Goal: Communication & Community: Answer question/provide support

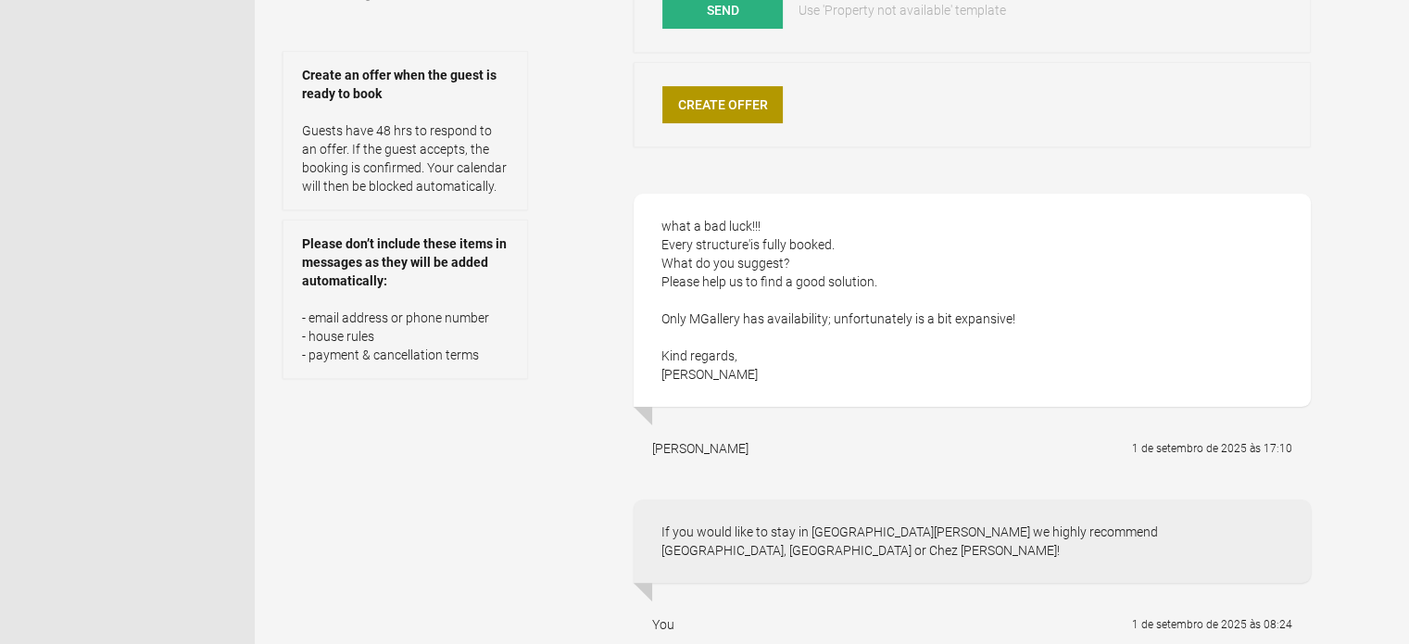
scroll to position [525, 0]
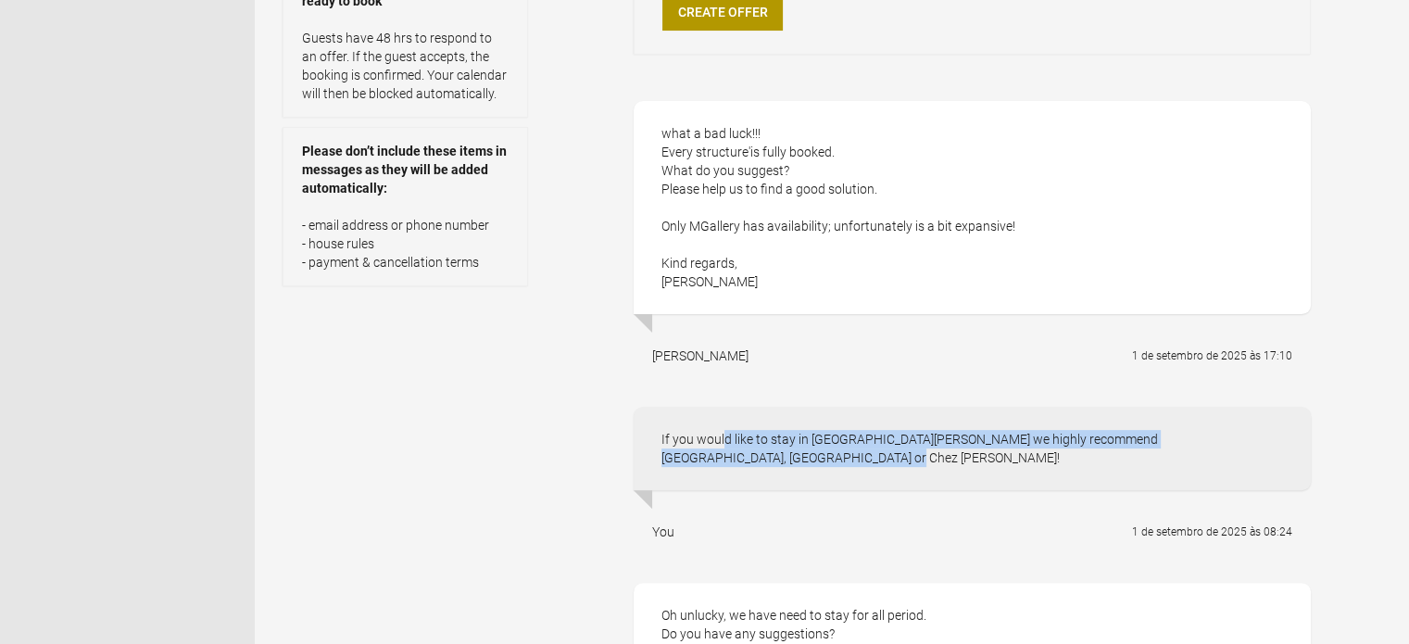
drag, startPoint x: 727, startPoint y: 451, endPoint x: 662, endPoint y: 440, distance: 65.8
click at [662, 440] on div "If you would like to stay in [GEOGRAPHIC_DATA][PERSON_NAME] we highly recommend…" at bounding box center [972, 448] width 677 height 83
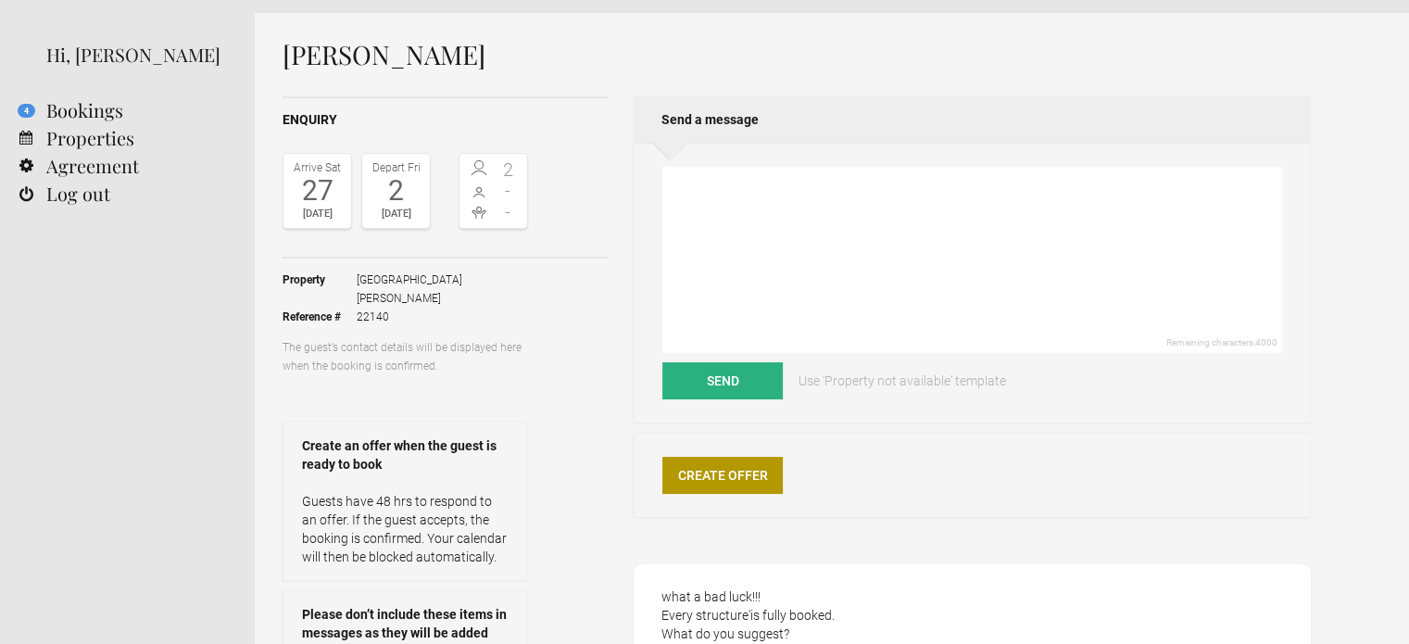
click at [643, 398] on div "Remaining characters: 4000 Send Use 'Property not available' template" at bounding box center [972, 283] width 677 height 281
click at [770, 261] on textarea at bounding box center [973, 260] width 620 height 186
type textarea "T"
type textarea "I"
type textarea "W"
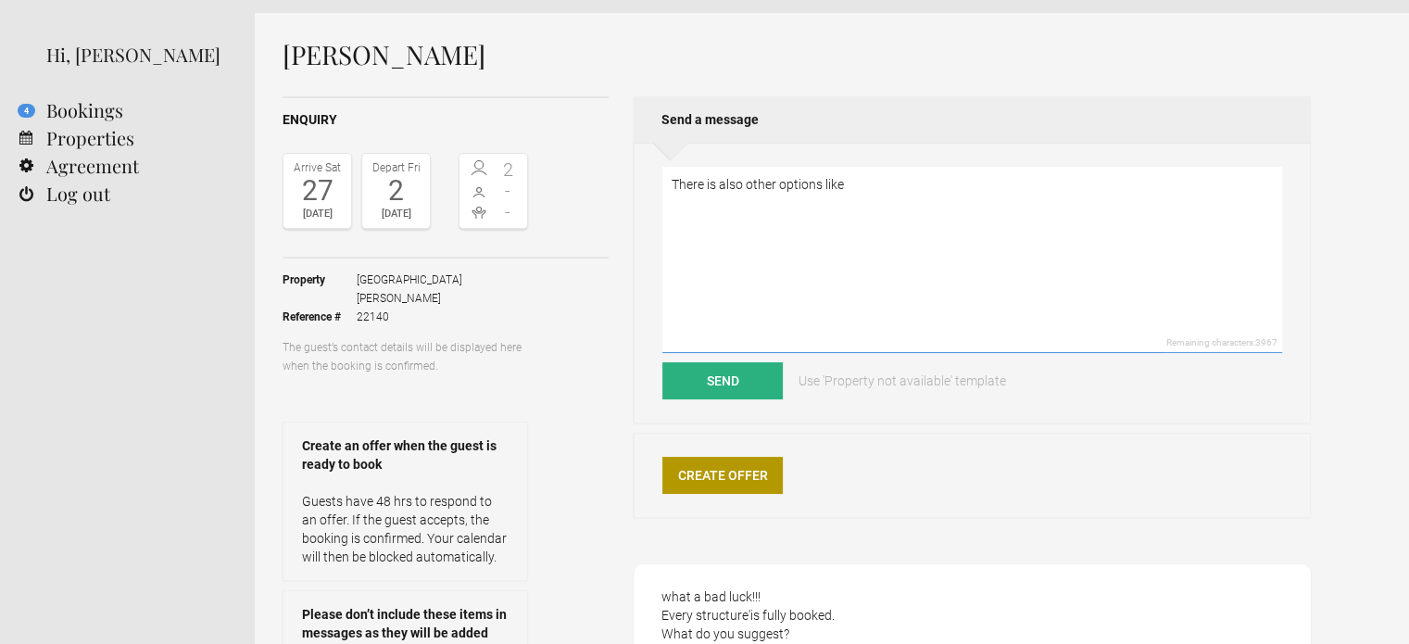
paste textarea "other options like [GEOGRAPHIC_DATA], [GEOGRAPHIC_DATA] and [GEOGRAPHIC_DATA] i…"
drag, startPoint x: 881, startPoint y: 184, endPoint x: 947, endPoint y: 183, distance: 65.8
click at [947, 183] on textarea "There is also other options like other options like [GEOGRAPHIC_DATA], [GEOGRAP…" at bounding box center [973, 260] width 620 height 186
type textarea "There is also other options like other [GEOGRAPHIC_DATA], [GEOGRAPHIC_DATA] and…"
click at [727, 373] on button "Send" at bounding box center [723, 380] width 120 height 37
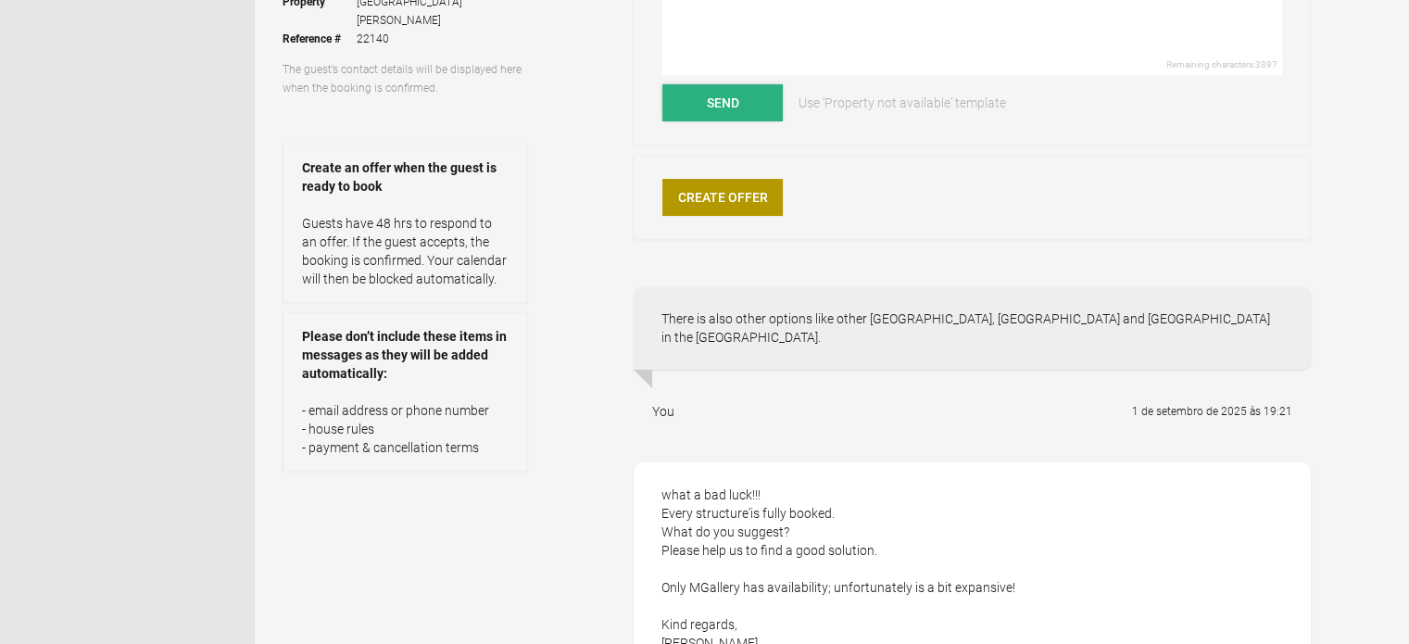
scroll to position [0, 0]
